Goal: Information Seeking & Learning: Learn about a topic

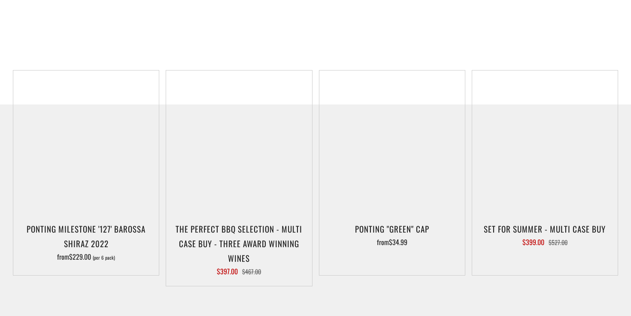
scroll to position [868, 0]
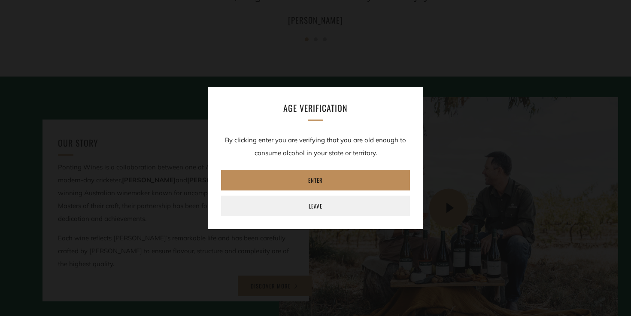
click at [321, 179] on link "Enter" at bounding box center [315, 180] width 189 height 21
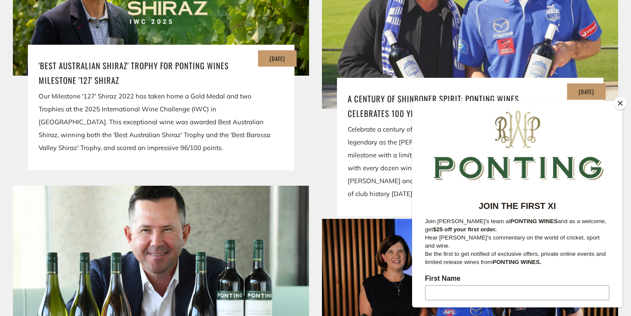
scroll to position [1641, 0]
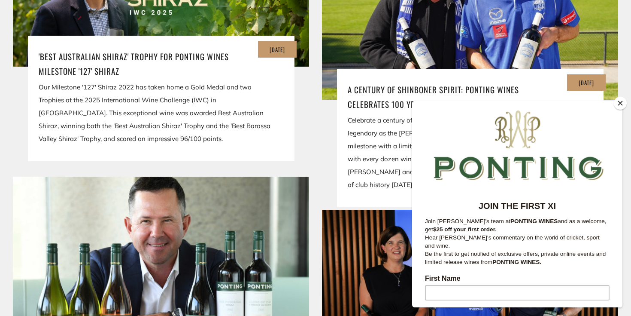
click at [617, 107] on button "Close" at bounding box center [620, 103] width 13 height 13
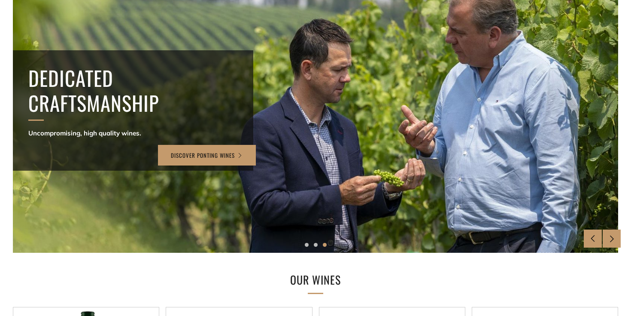
scroll to position [0, 0]
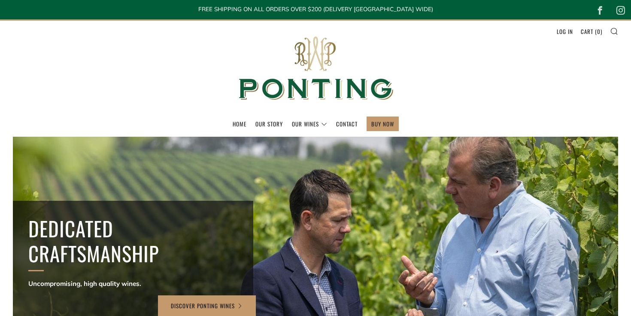
drag, startPoint x: 449, startPoint y: 53, endPoint x: 444, endPoint y: 60, distance: 8.0
click at [449, 53] on header "Menu Search Cart Home Our Story Our Wines 0 )" at bounding box center [315, 77] width 631 height 117
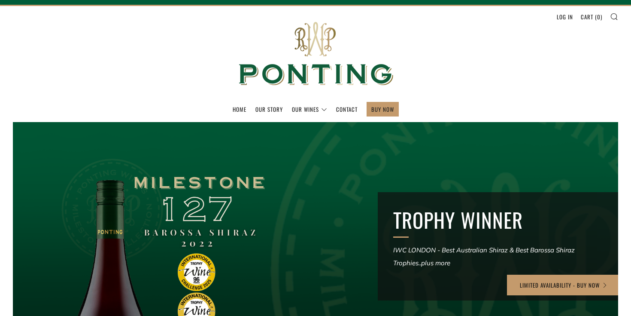
scroll to position [18, 0]
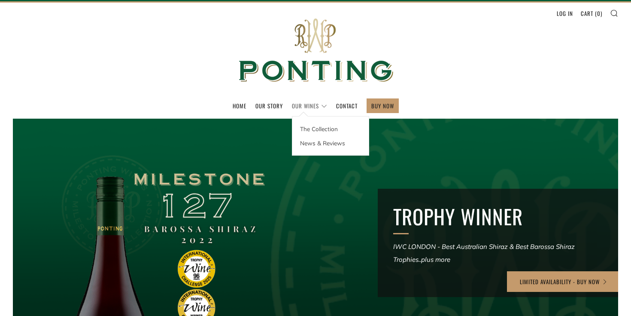
click at [309, 102] on link "Our Wines" at bounding box center [309, 106] width 35 height 14
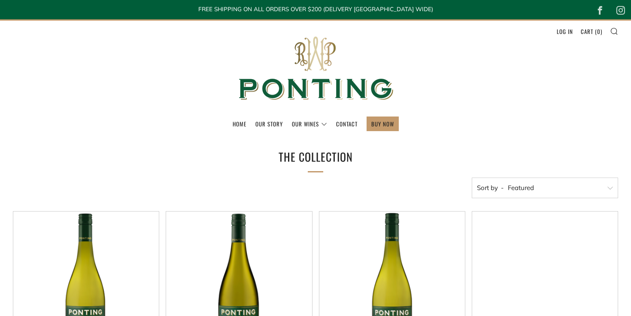
click at [151, 129] on ul "Home Our Story Our Wines The Collection News & Reviews" at bounding box center [316, 123] width 606 height 15
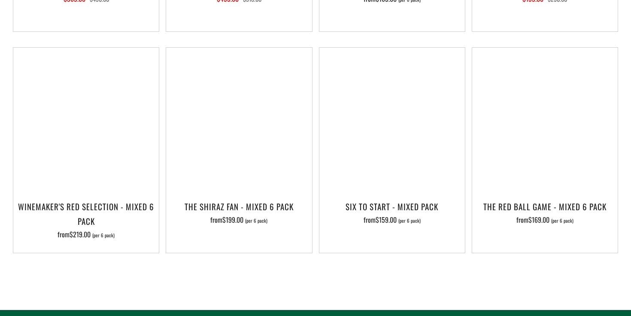
scroll to position [1487, 0]
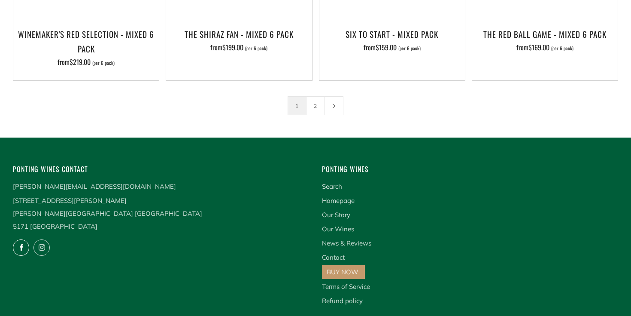
click at [20, 240] on icon at bounding box center [20, 247] width 15 height 15
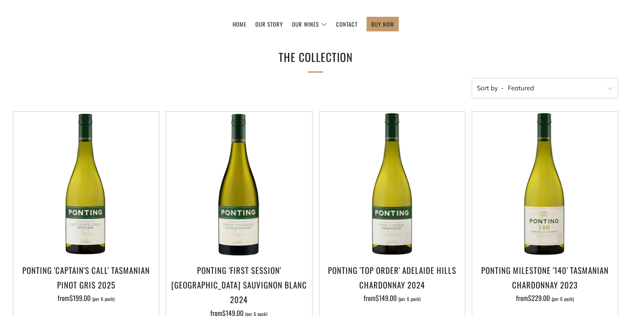
scroll to position [0, 0]
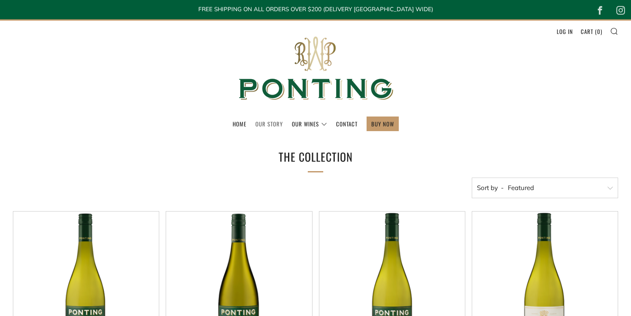
click at [275, 126] on link "Our Story" at bounding box center [269, 124] width 27 height 14
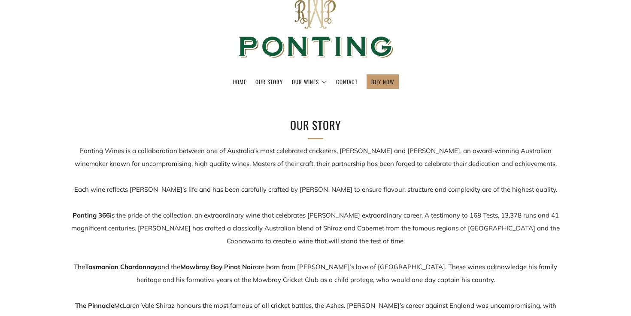
scroll to position [46, 0]
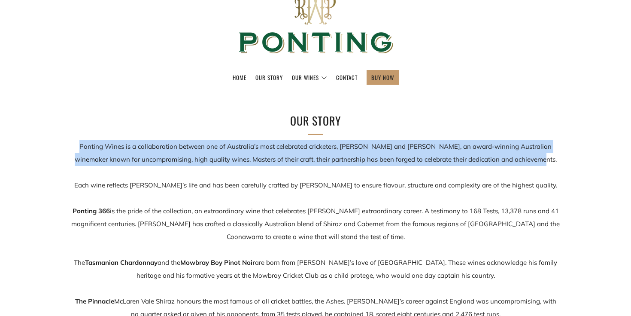
drag, startPoint x: 73, startPoint y: 143, endPoint x: 560, endPoint y: 160, distance: 487.0
click at [560, 160] on p "Ponting Wines is a collaboration between one of Australia’s most celebrated cri…" at bounding box center [316, 262] width 490 height 245
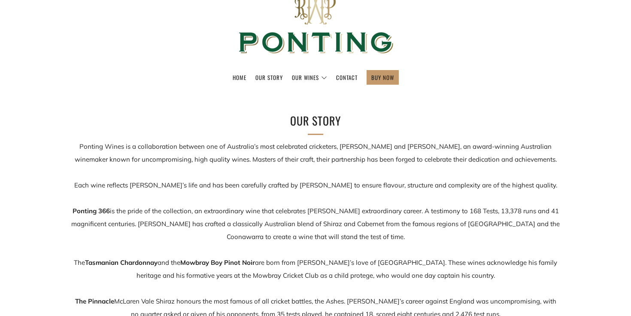
click at [559, 168] on p "Ponting Wines is a collaboration between one of Australia’s most celebrated cri…" at bounding box center [316, 262] width 490 height 245
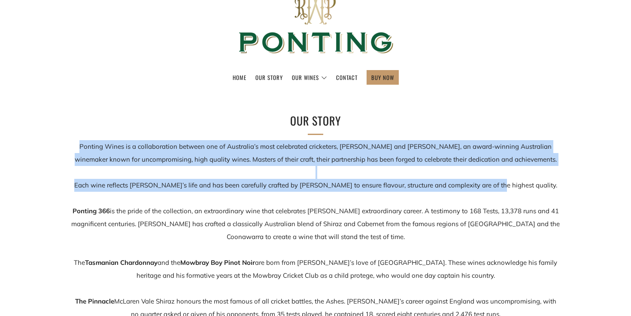
drag, startPoint x: 184, startPoint y: 179, endPoint x: 61, endPoint y: 145, distance: 128.3
click at [61, 145] on div "Our Story Ponting Wines is a collaboration between one of Australia’s most cele…" at bounding box center [315, 248] width 515 height 273
copy p "Ponting Wines is a collaboration between one of Australia’s most celebrated cri…"
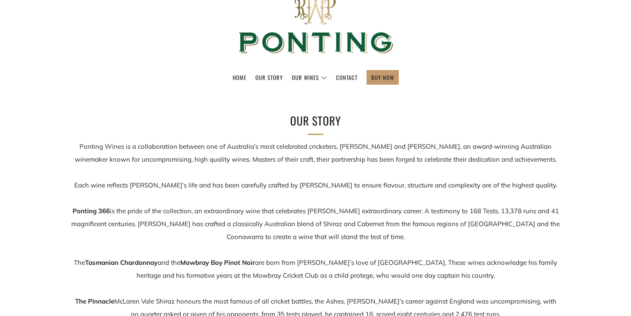
click at [512, 61] on header "Menu Search Cart Home Our Story Our Wines 0 )" at bounding box center [315, 31] width 631 height 117
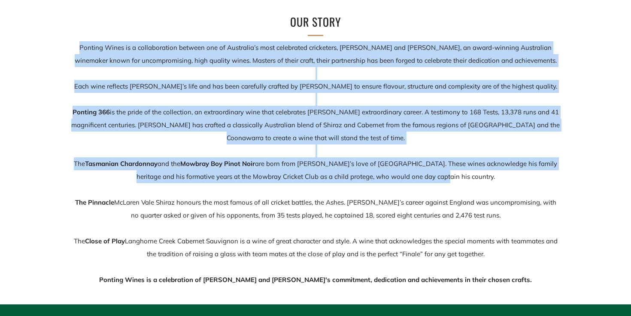
drag, startPoint x: 486, startPoint y: 182, endPoint x: 54, endPoint y: 45, distance: 453.3
click at [54, 45] on div "Our Story Ponting Wines is a collaboration between one of Australia’s most cele…" at bounding box center [315, 149] width 631 height 273
copy p "Ponting Wines is a collaboration between one of Australia’s most celebrated cri…"
